Goal: Download file/media

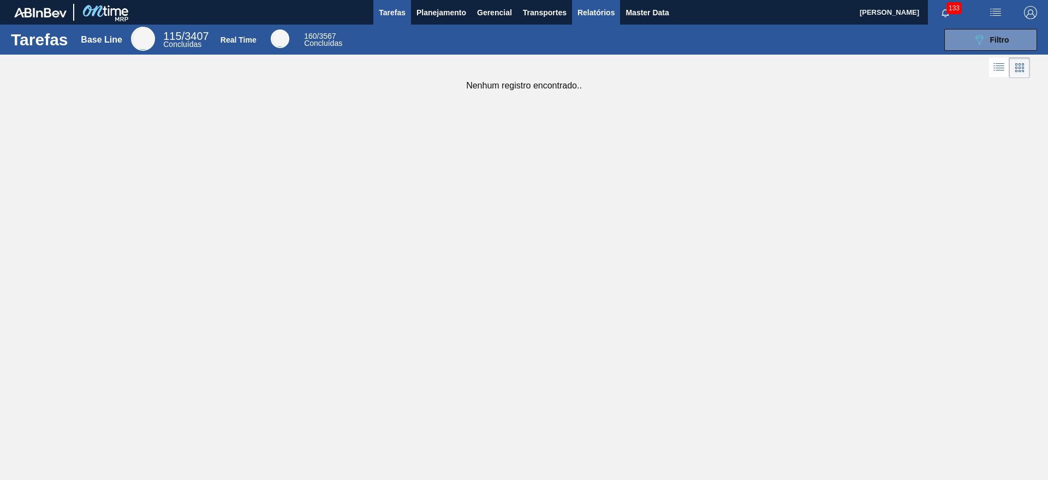
click at [590, 9] on span "Relatórios" at bounding box center [595, 12] width 37 height 13
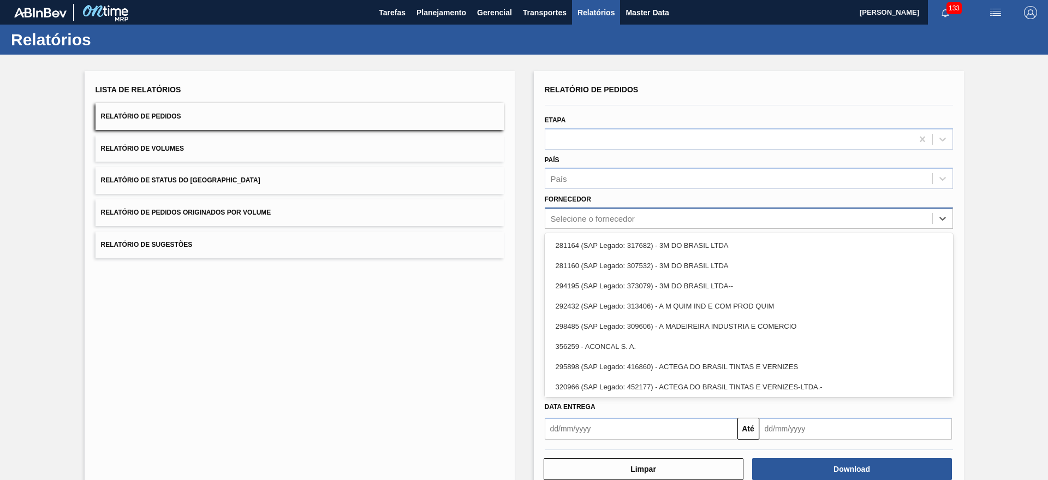
click at [590, 217] on div "Selecione o fornecedor" at bounding box center [593, 218] width 84 height 9
type input "brv4"
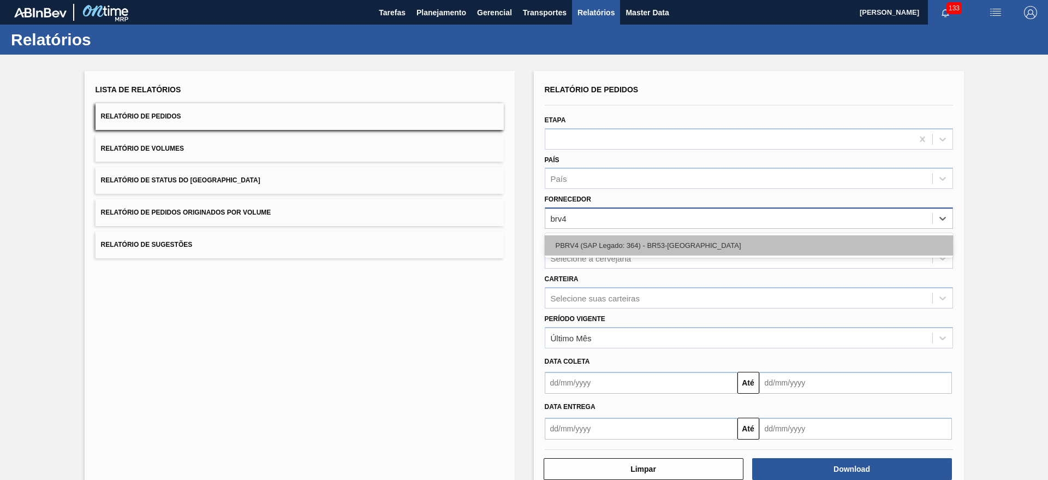
click at [589, 243] on div "PBRV4 (SAP Legado: 364) - BR53-[GEOGRAPHIC_DATA]" at bounding box center [749, 245] width 408 height 20
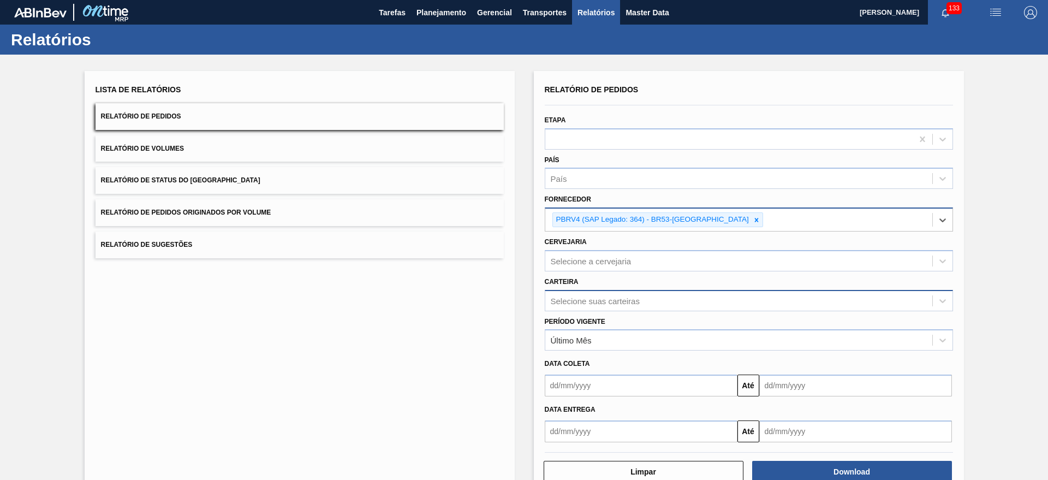
click at [582, 301] on div "Selecione suas carteiras" at bounding box center [595, 300] width 89 height 9
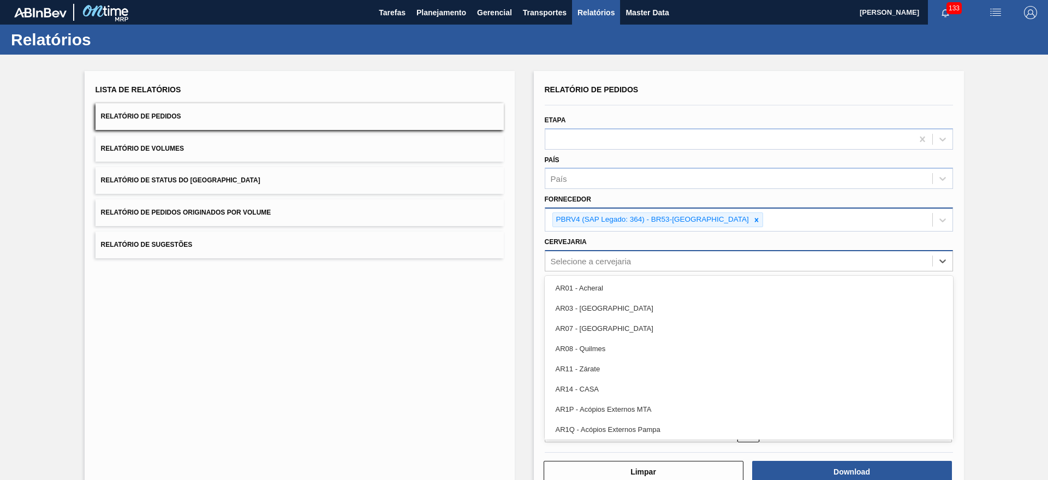
click at [591, 260] on div "Selecione a cervejaria" at bounding box center [591, 260] width 81 height 9
click at [545, 279] on div "Relatório de Pedidos Etapa País País Fornecedor PBRV4 (SAP Legado: 364) - BR53-…" at bounding box center [749, 262] width 408 height 360
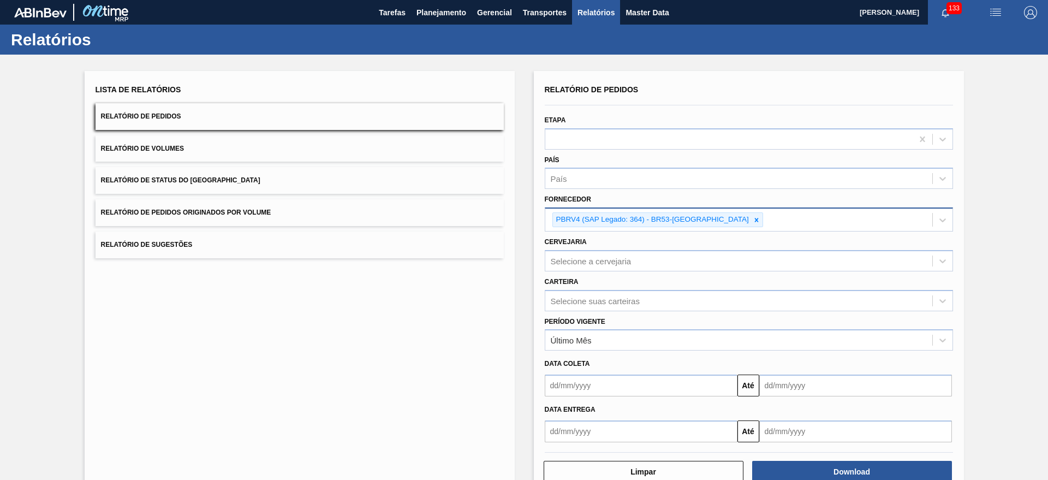
click at [529, 264] on div "Lista de Relatórios Relatório de Pedidos Relatório de Volumes Relatório de Stat…" at bounding box center [524, 282] width 1048 height 454
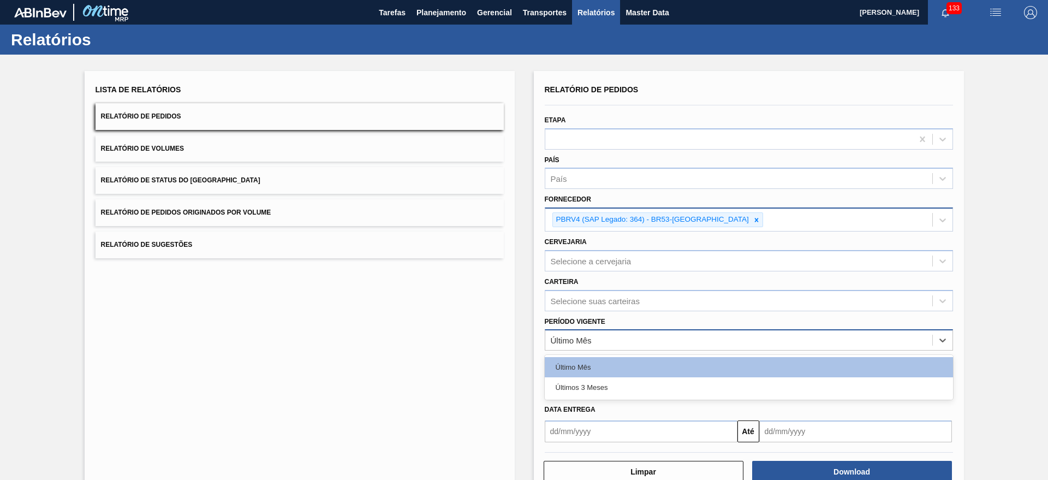
click at [568, 335] on div "Último Mês" at bounding box center [738, 340] width 387 height 16
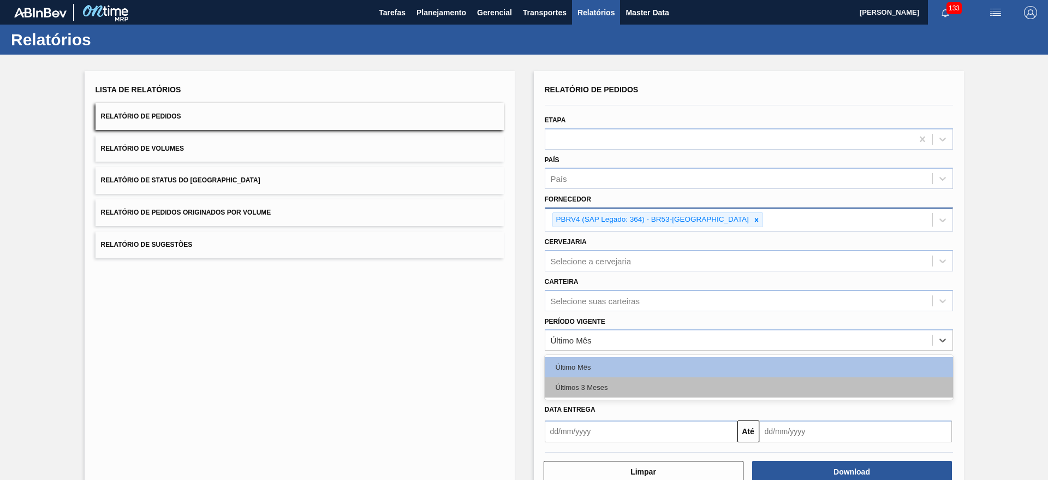
click at [584, 387] on div "Últimos 3 Meses" at bounding box center [749, 387] width 408 height 20
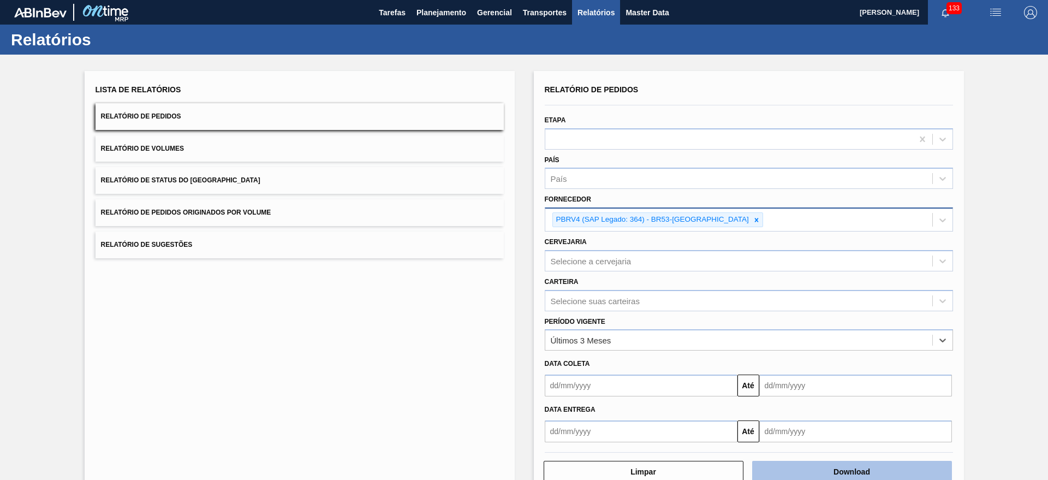
click at [789, 462] on button "Download" at bounding box center [852, 472] width 200 height 22
